Goal: Communication & Community: Answer question/provide support

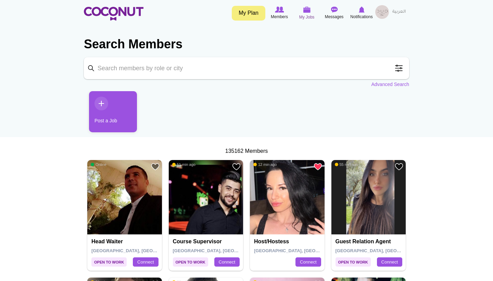
click at [308, 15] on span "My Jobs" at bounding box center [306, 17] width 15 height 7
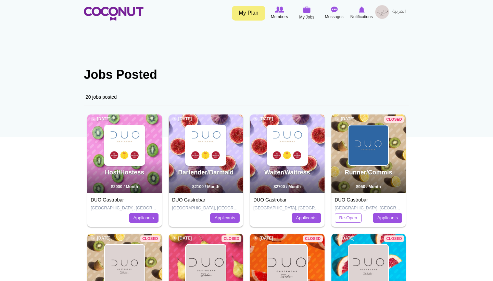
click at [127, 168] on div "Host/Hostess 1 day ago $2000 / Month" at bounding box center [124, 153] width 75 height 79
click at [126, 157] on img at bounding box center [125, 145] width 40 height 40
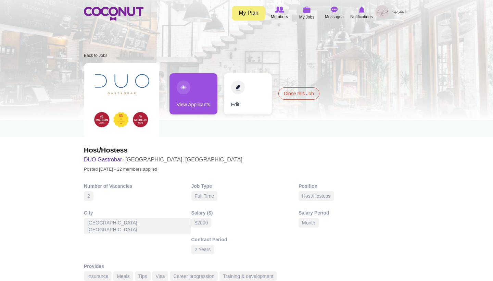
click at [200, 110] on link "View Applicants" at bounding box center [194, 93] width 48 height 41
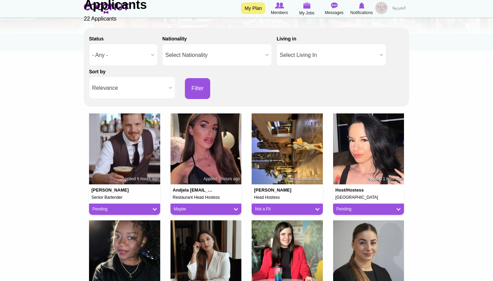
scroll to position [87, 0]
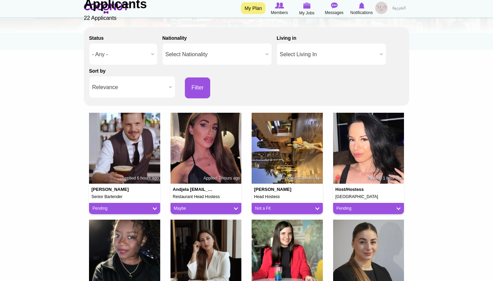
click at [189, 206] on link "Maybe" at bounding box center [206, 209] width 64 height 6
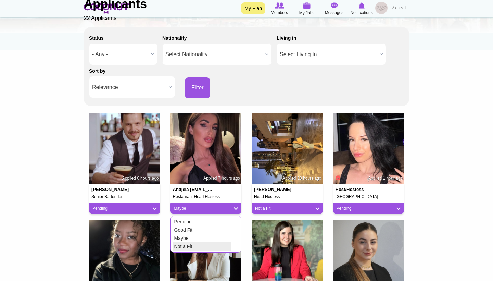
click at [188, 245] on link "Not a Fit" at bounding box center [202, 246] width 58 height 8
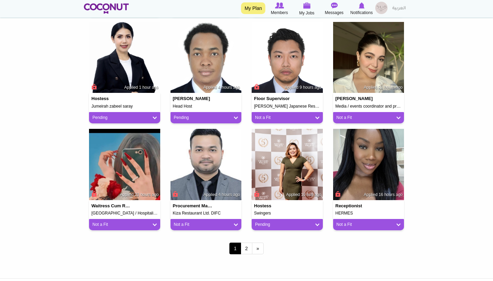
scroll to position [499, 0]
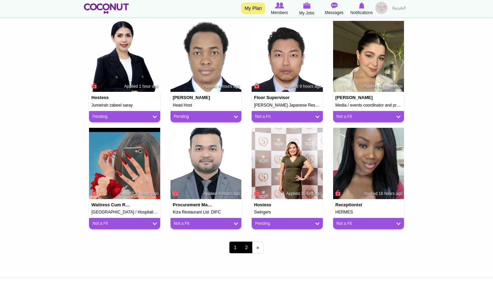
click at [245, 243] on link "2" at bounding box center [247, 248] width 12 height 12
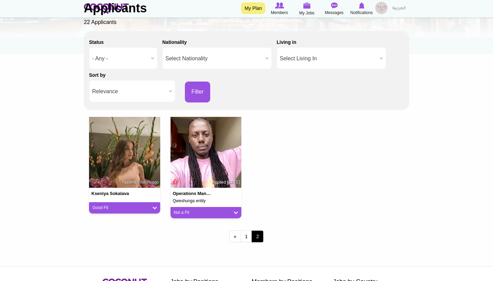
scroll to position [89, 0]
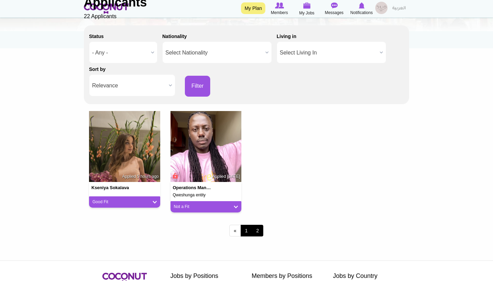
click at [249, 227] on link "1" at bounding box center [247, 231] width 12 height 12
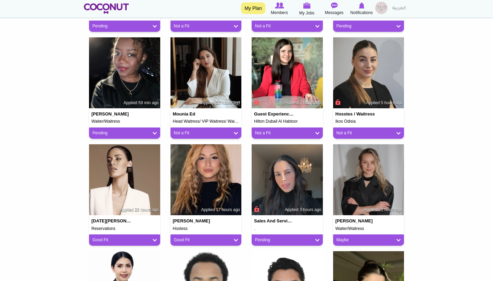
scroll to position [269, 0]
click at [228, 174] on img at bounding box center [206, 179] width 71 height 71
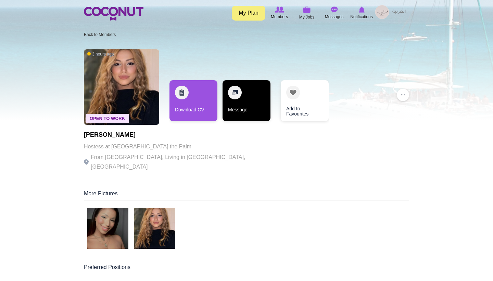
click at [250, 107] on link "Message" at bounding box center [247, 100] width 48 height 41
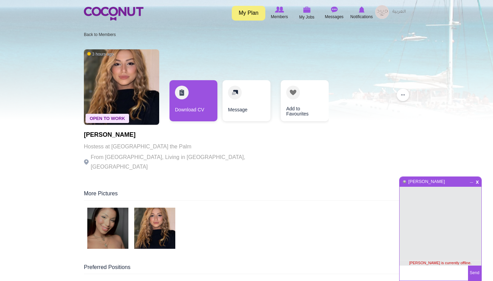
paste textarea "Good evening, my name is [PERSON_NAME], I am HR DUO Gastrobar, thank you for yo…"
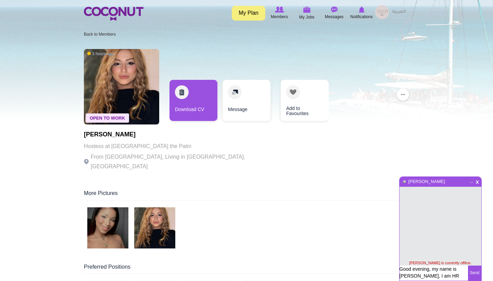
drag, startPoint x: 426, startPoint y: 276, endPoint x: 412, endPoint y: 259, distance: 22.2
click at [412, 259] on div "x _ [PERSON_NAME] [PERSON_NAME] is currently offline. Good evening, my name is …" at bounding box center [440, 228] width 83 height 104
click at [433, 269] on textarea "Good evening, my name is [PERSON_NAME], I am HR DUO Gastrobar, thank you for yo…" at bounding box center [434, 272] width 69 height 15
type textarea "Good evening, my name is [PERSON_NAME], I am HR DUO Gastrobar, thank you for yo…"
click at [475, 276] on button "Send" at bounding box center [474, 272] width 13 height 15
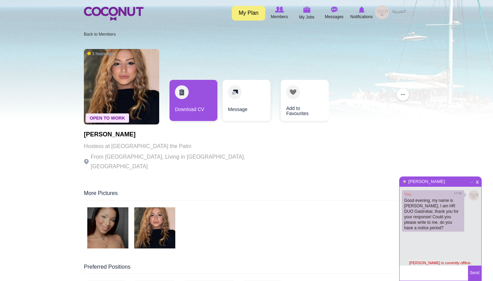
click at [478, 181] on span "x" at bounding box center [478, 180] width 6 height 5
